Goal: Transaction & Acquisition: Purchase product/service

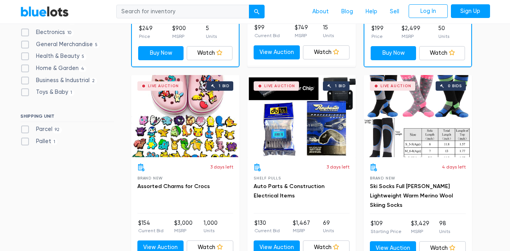
scroll to position [377, 0]
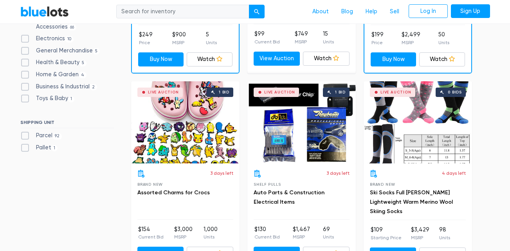
click at [183, 116] on div "Live Auction 1 bid" at bounding box center [185, 122] width 108 height 82
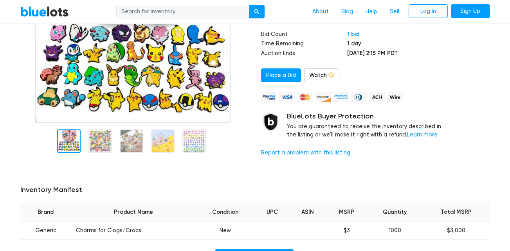
scroll to position [118, 0]
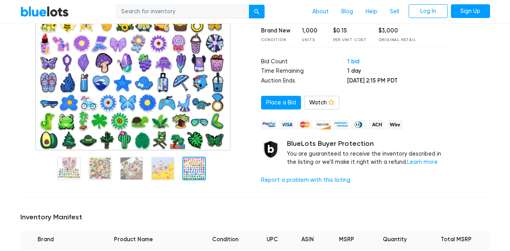
click at [196, 164] on div at bounding box center [193, 168] width 23 height 23
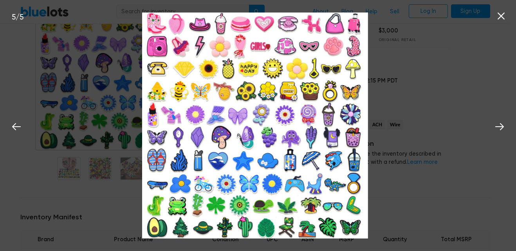
click at [500, 20] on icon at bounding box center [501, 16] width 12 height 12
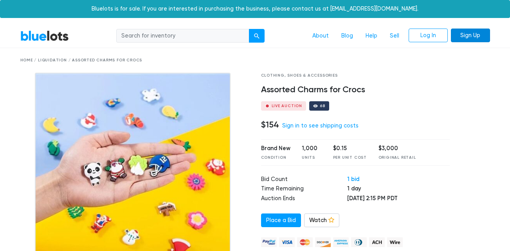
click at [481, 36] on link "Sign Up" at bounding box center [470, 36] width 39 height 14
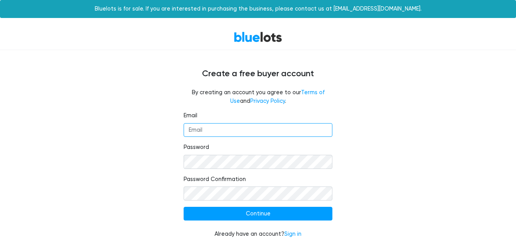
click at [221, 132] on input "Email" at bounding box center [258, 130] width 149 height 14
type input "[EMAIL_ADDRESS][DOMAIN_NAME]"
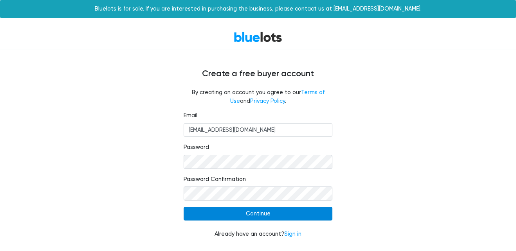
click at [248, 208] on input "Continue" at bounding box center [258, 214] width 149 height 14
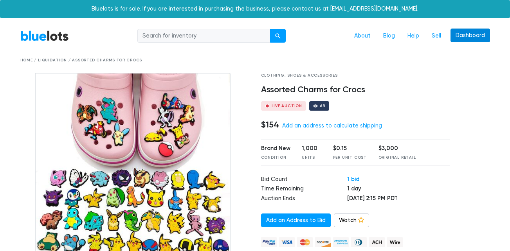
click at [468, 36] on link "Dashboard" at bounding box center [471, 36] width 40 height 14
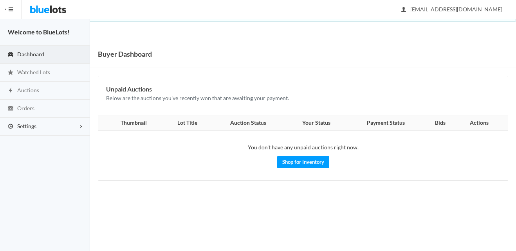
click at [50, 125] on link "Settings" at bounding box center [45, 127] width 90 height 18
click at [31, 142] on span "Buyer Profile Incomplete" at bounding box center [33, 142] width 32 height 7
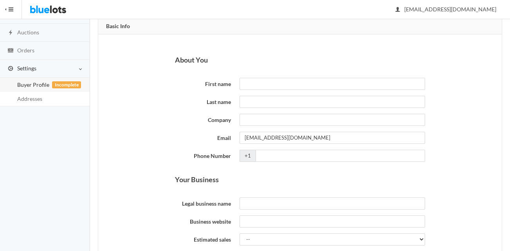
scroll to position [40, 0]
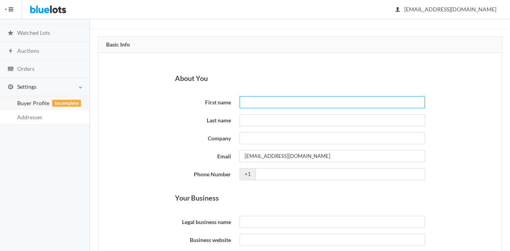
click at [268, 97] on input "First name" at bounding box center [332, 102] width 185 height 12
type input "gustavo"
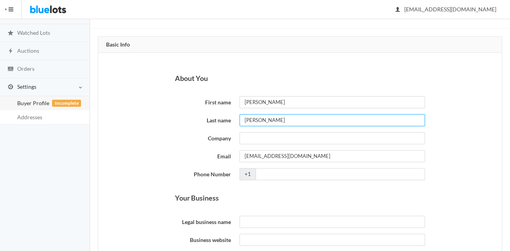
type input "garibay"
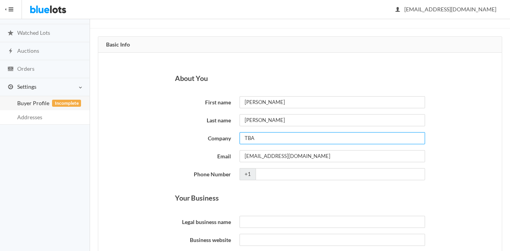
type input "TBA"
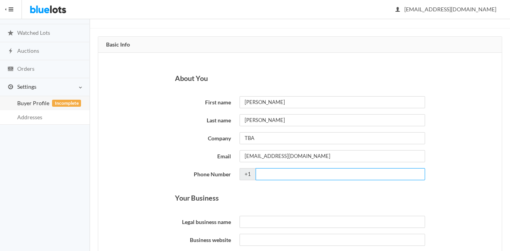
click at [278, 171] on input "Phone Number" at bounding box center [340, 174] width 169 height 12
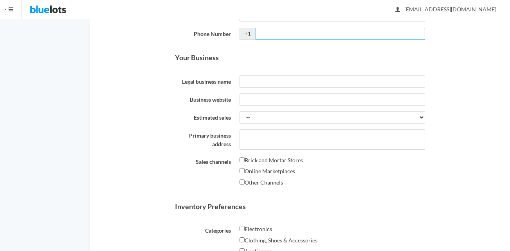
scroll to position [197, 0]
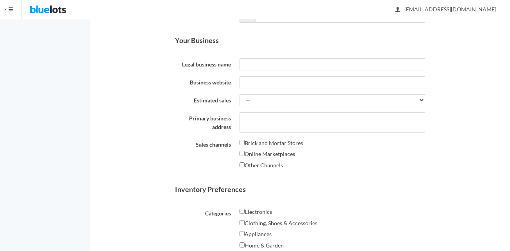
click at [245, 167] on label "Other Channels" at bounding box center [261, 165] width 43 height 9
click at [245, 167] on input "Other Channels" at bounding box center [242, 164] width 5 height 5
checkbox input "true"
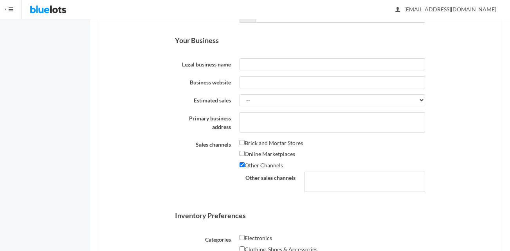
click at [245, 153] on label "Online Marketplaces" at bounding box center [268, 154] width 56 height 9
click at [245, 153] on input "Online Marketplaces" at bounding box center [242, 153] width 5 height 5
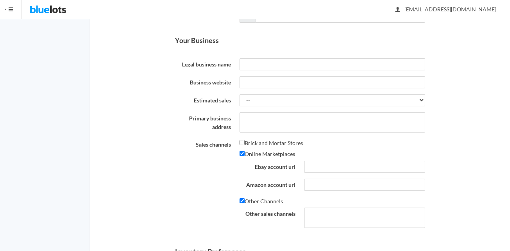
click at [245, 153] on label "Online Marketplaces" at bounding box center [268, 154] width 56 height 9
click at [245, 153] on input "Online Marketplaces" at bounding box center [242, 153] width 5 height 5
checkbox input "false"
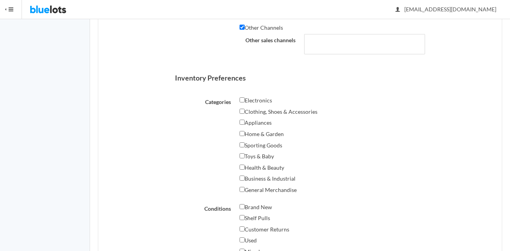
scroll to position [340, 0]
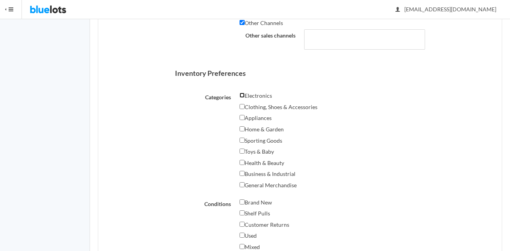
click at [243, 96] on input "Electronics" at bounding box center [242, 95] width 5 height 5
checkbox input "true"
click at [241, 118] on input "Appliances" at bounding box center [242, 117] width 5 height 5
checkbox input "true"
click at [242, 138] on input "Sporting Goods" at bounding box center [242, 140] width 5 height 5
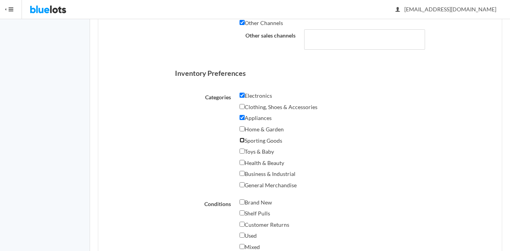
checkbox input "true"
click at [244, 164] on input "Health & Beauty" at bounding box center [242, 162] width 5 height 5
checkbox input "true"
click at [243, 184] on input "General Merchandise" at bounding box center [242, 184] width 5 height 5
checkbox input "true"
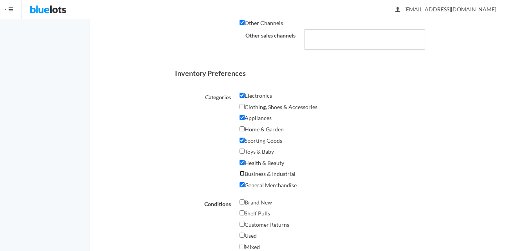
click at [242, 175] on input "Business & Industrial" at bounding box center [242, 173] width 5 height 5
checkbox input "true"
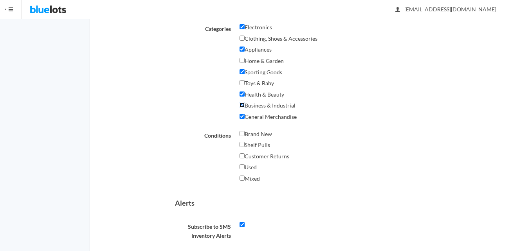
scroll to position [420, 0]
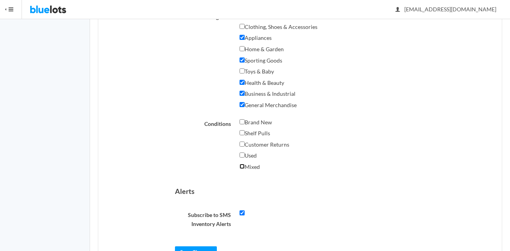
click at [242, 166] on input "Mixed" at bounding box center [242, 166] width 5 height 5
checkbox input "true"
click at [242, 157] on input "Used" at bounding box center [242, 155] width 5 height 5
checkbox input "true"
click at [242, 144] on input "Customer Returns" at bounding box center [242, 144] width 5 height 5
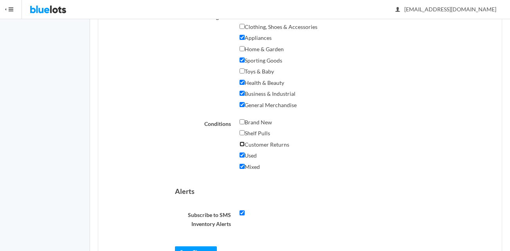
checkbox input "true"
click at [243, 131] on input "Shelf Pulls" at bounding box center [242, 132] width 5 height 5
checkbox input "true"
click at [242, 121] on input "Brand New" at bounding box center [242, 121] width 5 height 5
checkbox input "true"
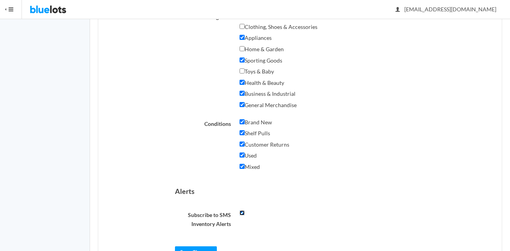
click at [242, 211] on input "checkbox" at bounding box center [242, 213] width 5 height 5
checkbox input "false"
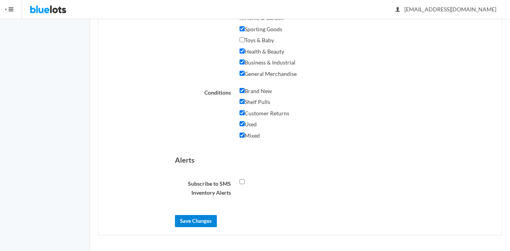
click at [204, 218] on input "Save Changes" at bounding box center [196, 221] width 42 height 12
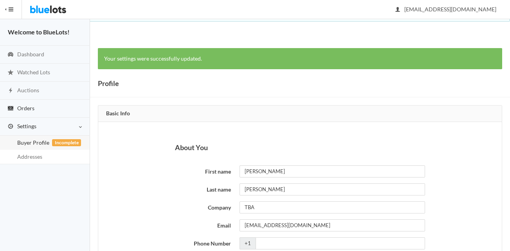
click at [25, 109] on span "Orders" at bounding box center [25, 108] width 17 height 7
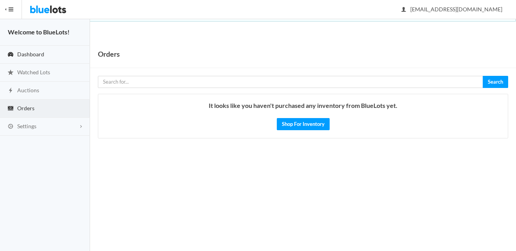
click at [31, 55] on span "Dashboard" at bounding box center [30, 54] width 27 height 7
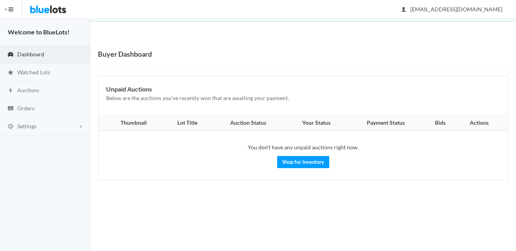
click at [9, 8] on button "HIDE MENU" at bounding box center [11, 9] width 22 height 19
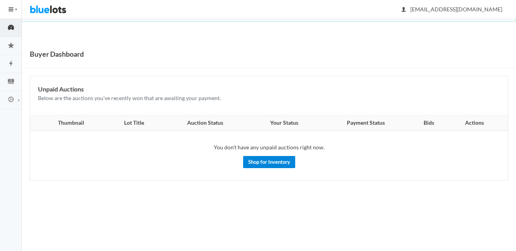
click at [270, 161] on link "Shop for Inventory" at bounding box center [269, 162] width 52 height 12
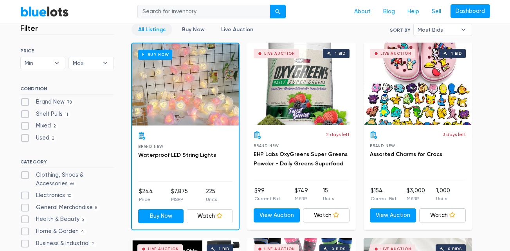
scroll to position [226, 0]
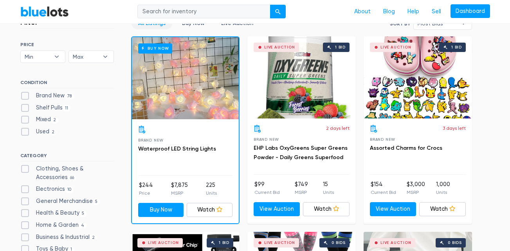
click at [391, 92] on div "Live Auction 1 bid" at bounding box center [418, 77] width 108 height 82
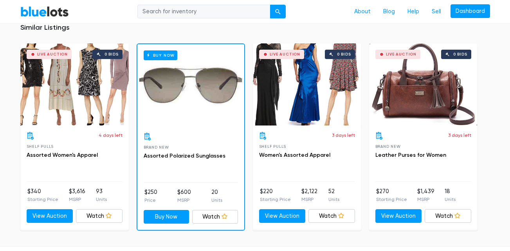
scroll to position [531, 0]
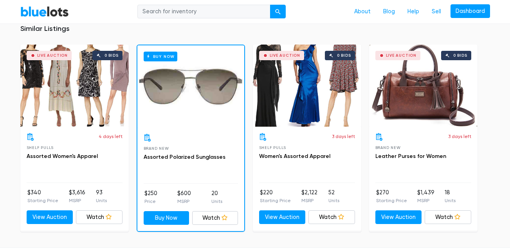
click at [431, 116] on div "Live Auction 0 bids" at bounding box center [423, 86] width 108 height 82
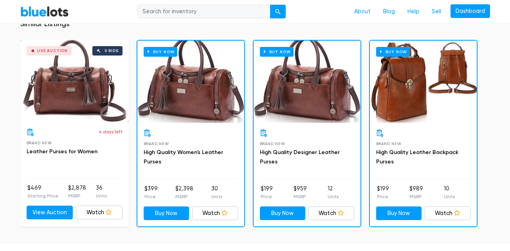
scroll to position [533, 0]
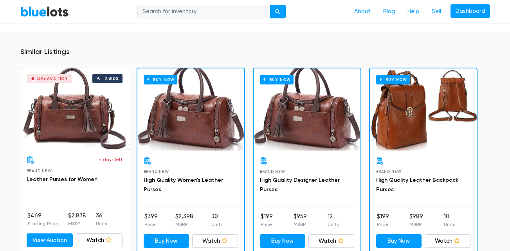
click at [422, 125] on div "Buy Now" at bounding box center [423, 109] width 107 height 82
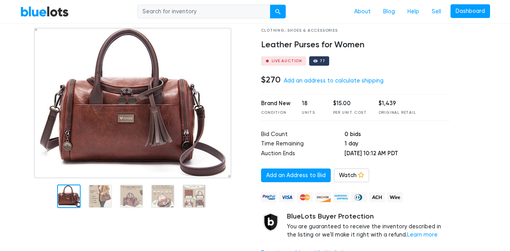
scroll to position [0, 0]
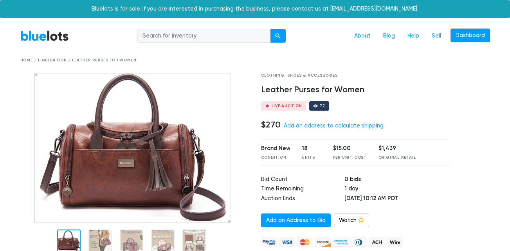
click at [230, 31] on input "search" at bounding box center [203, 36] width 133 height 14
type input "AUDIO"
click at [279, 34] on div "submit" at bounding box center [277, 35] width 5 height 5
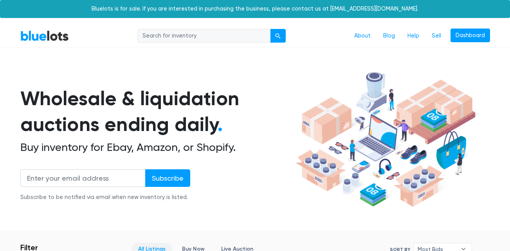
click at [222, 31] on input "search" at bounding box center [203, 36] width 133 height 14
type input "TOOLS"
click at [270, 29] on button "submit" at bounding box center [278, 36] width 16 height 14
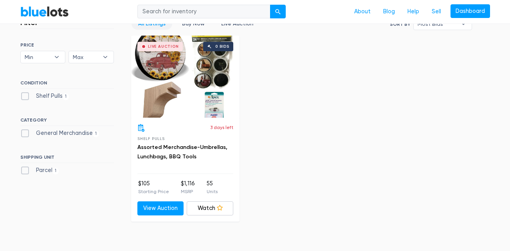
scroll to position [6, 0]
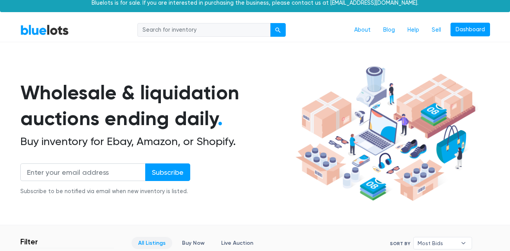
click at [218, 34] on input "search" at bounding box center [203, 30] width 133 height 14
type input "CAR"
click at [270, 23] on button "submit" at bounding box center [278, 30] width 16 height 14
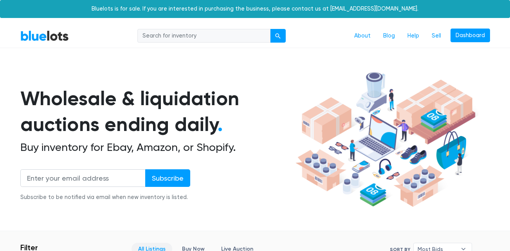
click at [190, 33] on input "search" at bounding box center [203, 36] width 133 height 14
type input "THERM"
click at [270, 29] on button "submit" at bounding box center [278, 36] width 16 height 14
click at [202, 35] on input "search" at bounding box center [203, 36] width 133 height 14
type input "SHOES"
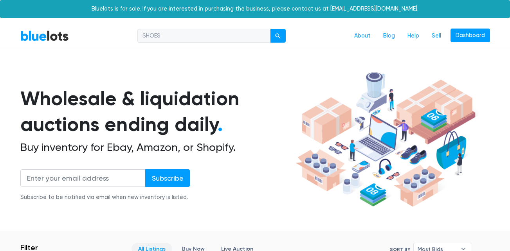
click at [270, 29] on button "submit" at bounding box center [278, 36] width 16 height 14
click at [219, 38] on input "search" at bounding box center [203, 36] width 133 height 14
type input "SOX"
click at [270, 29] on button "submit" at bounding box center [278, 36] width 16 height 14
click at [226, 39] on input "search" at bounding box center [203, 36] width 133 height 14
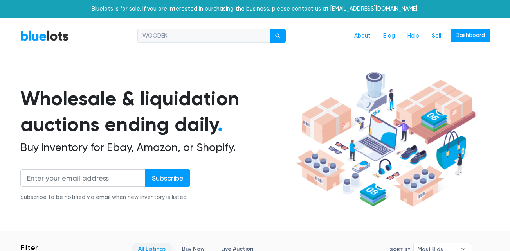
type input "WOODEN"
click at [270, 29] on button "submit" at bounding box center [278, 36] width 16 height 14
click at [227, 35] on input "search" at bounding box center [203, 36] width 133 height 14
type input "M"
type input "mexican"
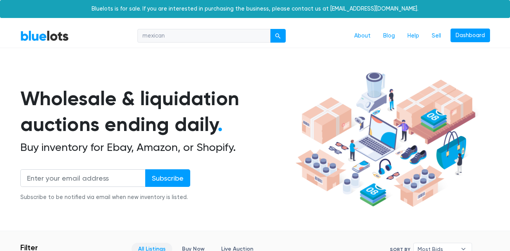
click at [270, 29] on button "submit" at bounding box center [278, 36] width 16 height 14
click at [216, 39] on input "search" at bounding box center [203, 36] width 133 height 14
type input "ryobi"
click at [270, 29] on button "submit" at bounding box center [278, 36] width 16 height 14
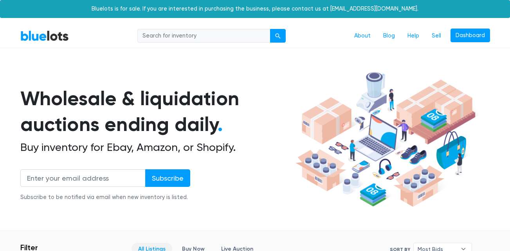
click at [39, 36] on link "BlueLots" at bounding box center [44, 35] width 49 height 11
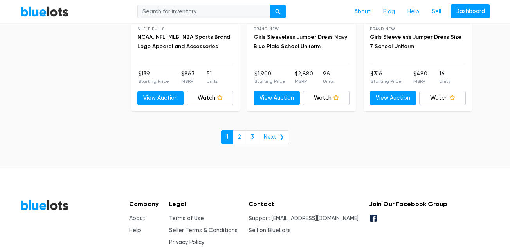
scroll to position [3452, 0]
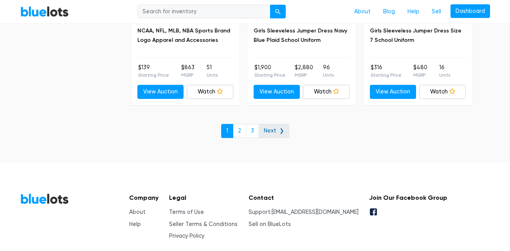
click at [272, 133] on link "Next ❯" at bounding box center [274, 131] width 31 height 14
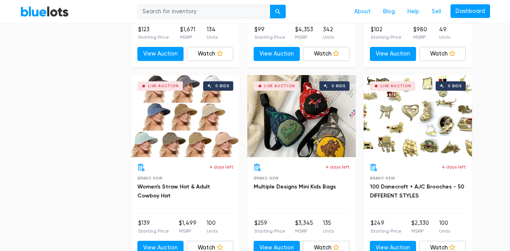
scroll to position [799, 0]
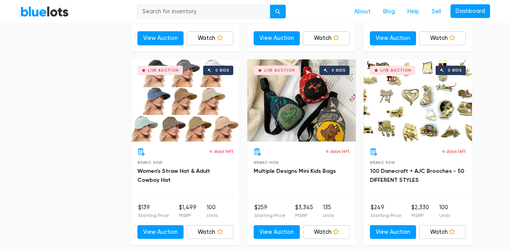
click at [427, 115] on div "Live Auction 0 bids" at bounding box center [418, 100] width 108 height 82
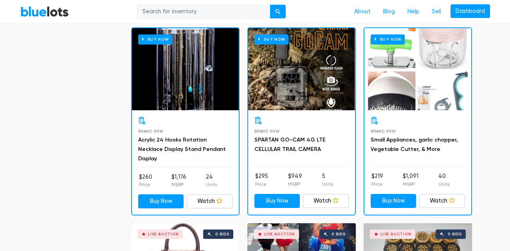
scroll to position [3031, 0]
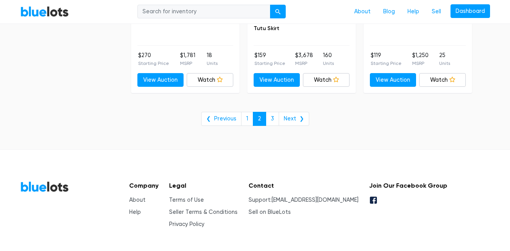
scroll to position [3288, 0]
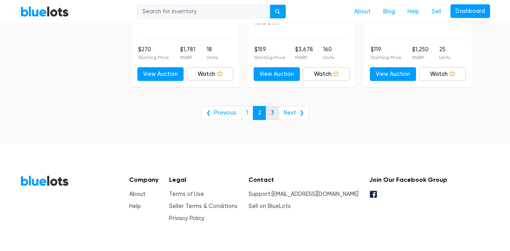
click at [269, 113] on link "3" at bounding box center [272, 113] width 13 height 14
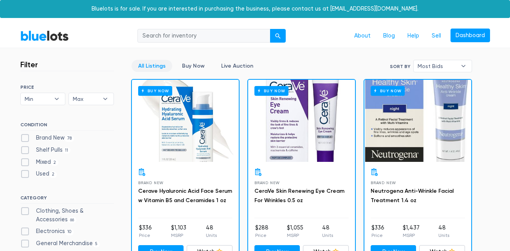
click at [269, 113] on div "Buy Now" at bounding box center [301, 121] width 107 height 82
